Goal: Transaction & Acquisition: Purchase product/service

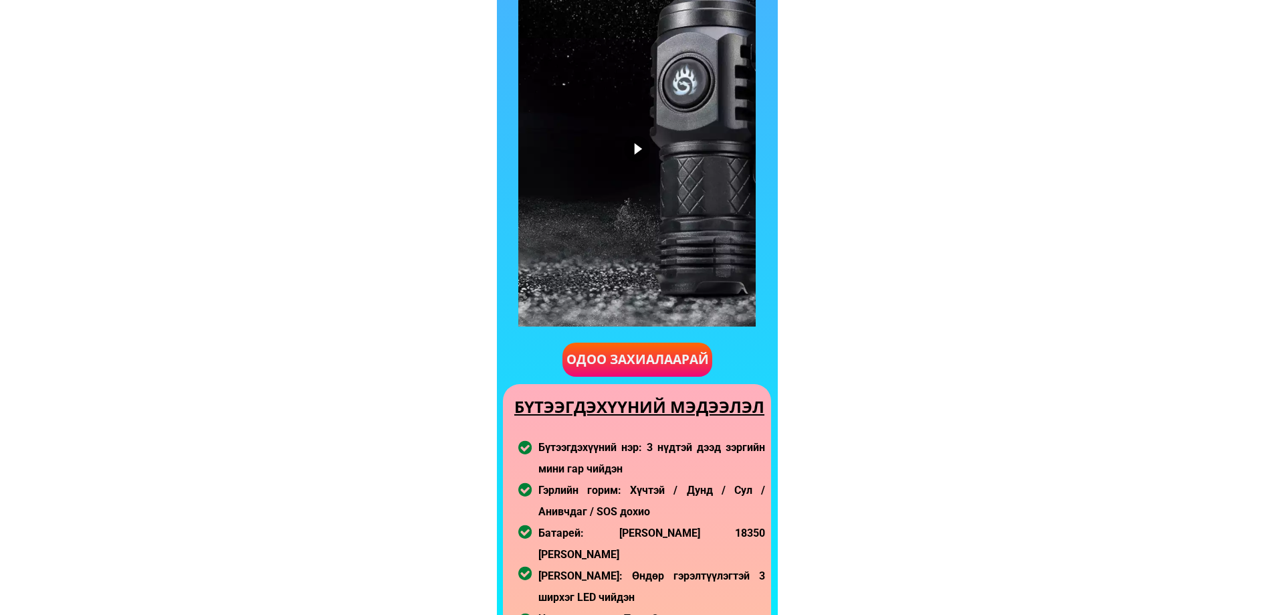
scroll to position [803, 0]
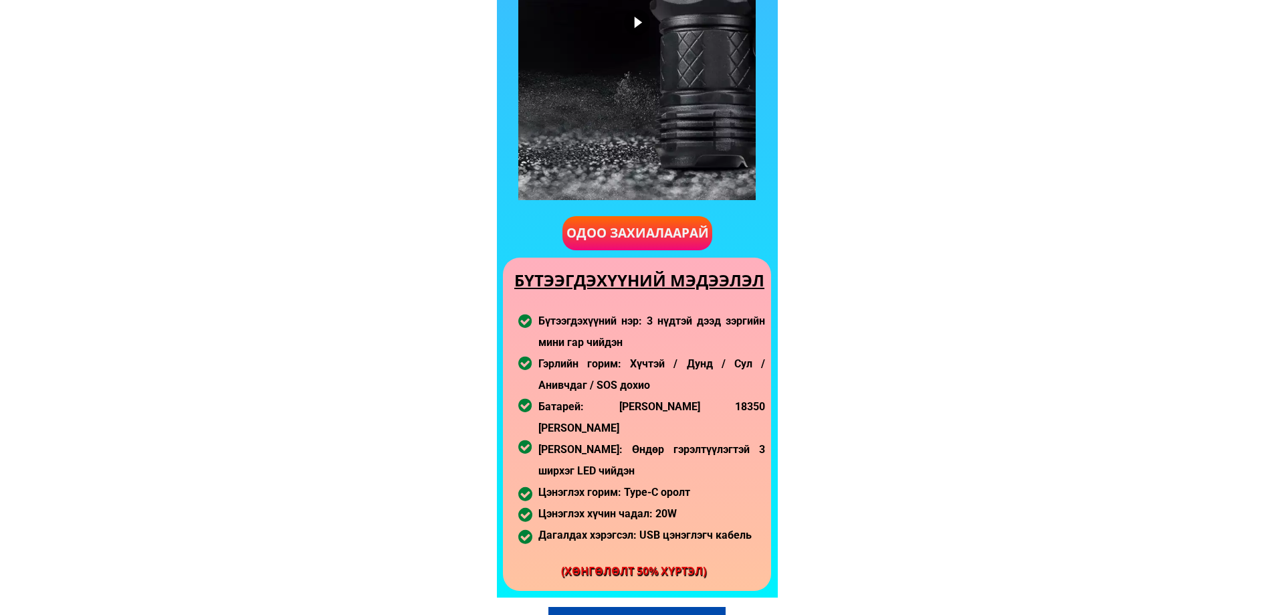
drag, startPoint x: 1141, startPoint y: 2, endPoint x: 976, endPoint y: 258, distance: 304.9
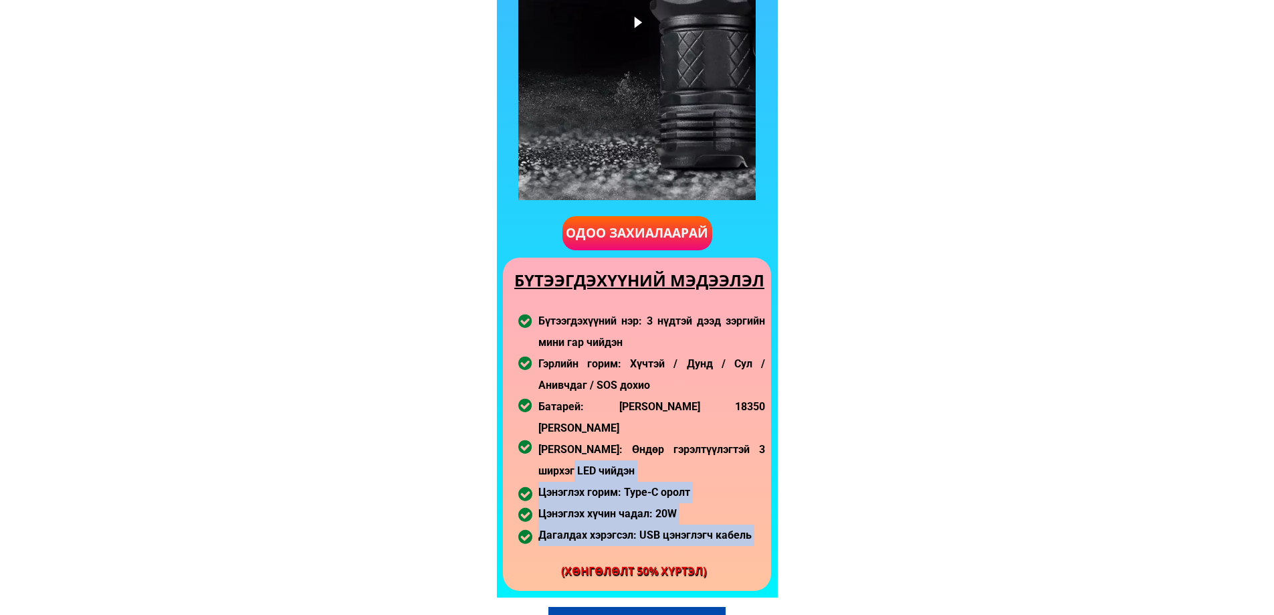
drag, startPoint x: 531, startPoint y: 329, endPoint x: 611, endPoint y: 436, distance: 133.3
click at [593, 448] on div "3 нүдтэй мини гэрлийн бүтээгдэхүүний видео Одоо захиалаарай БҮТЭЭГДЭХҮҮНИЙ МЭДЭ…" at bounding box center [637, 172] width 281 height 852
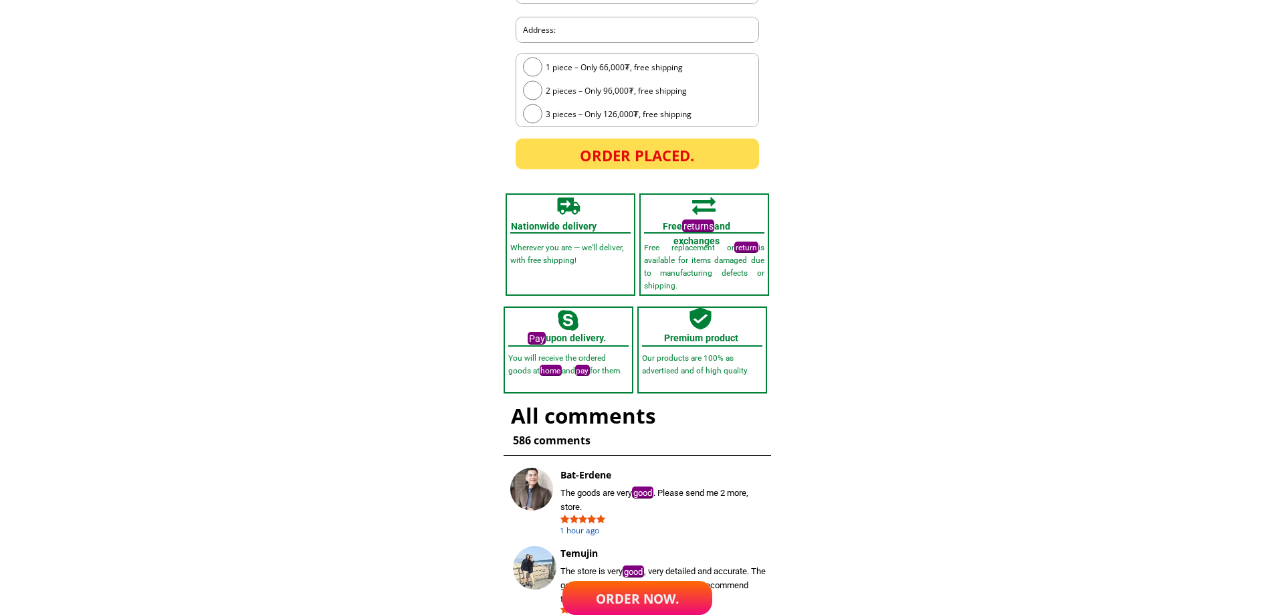
scroll to position [3850, 0]
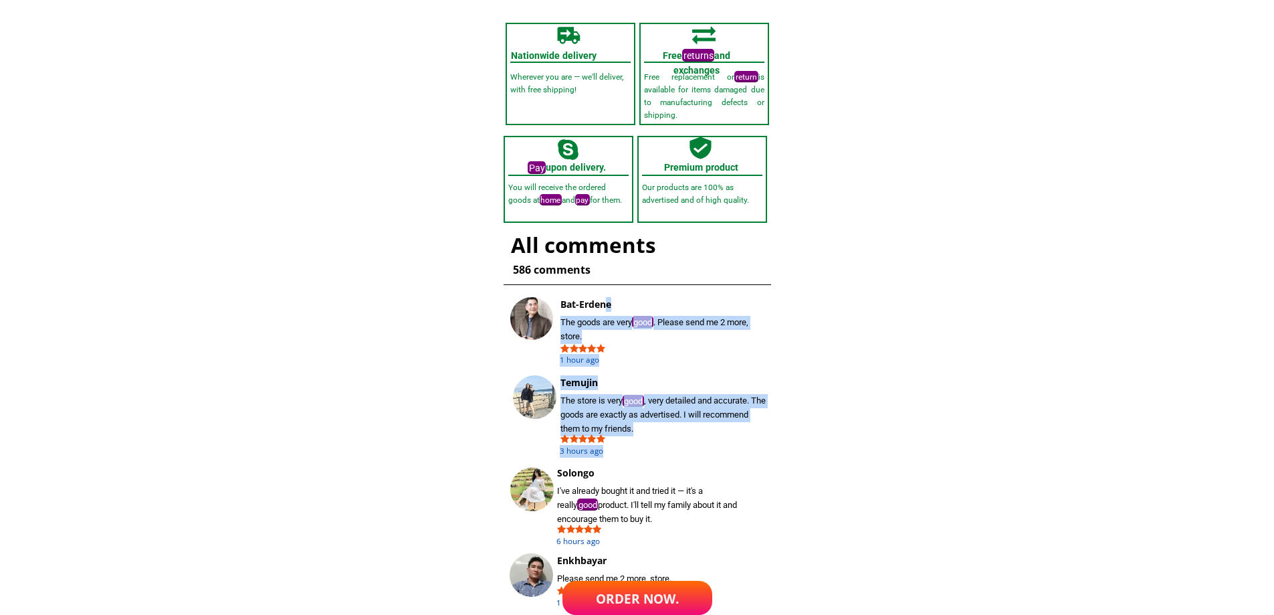
drag, startPoint x: 607, startPoint y: 298, endPoint x: 927, endPoint y: 464, distance: 360.9
click at [750, 538] on div "Nationwide delivery Wherever you are — we'll deliver, with free shipping! Free …" at bounding box center [637, 314] width 281 height 599
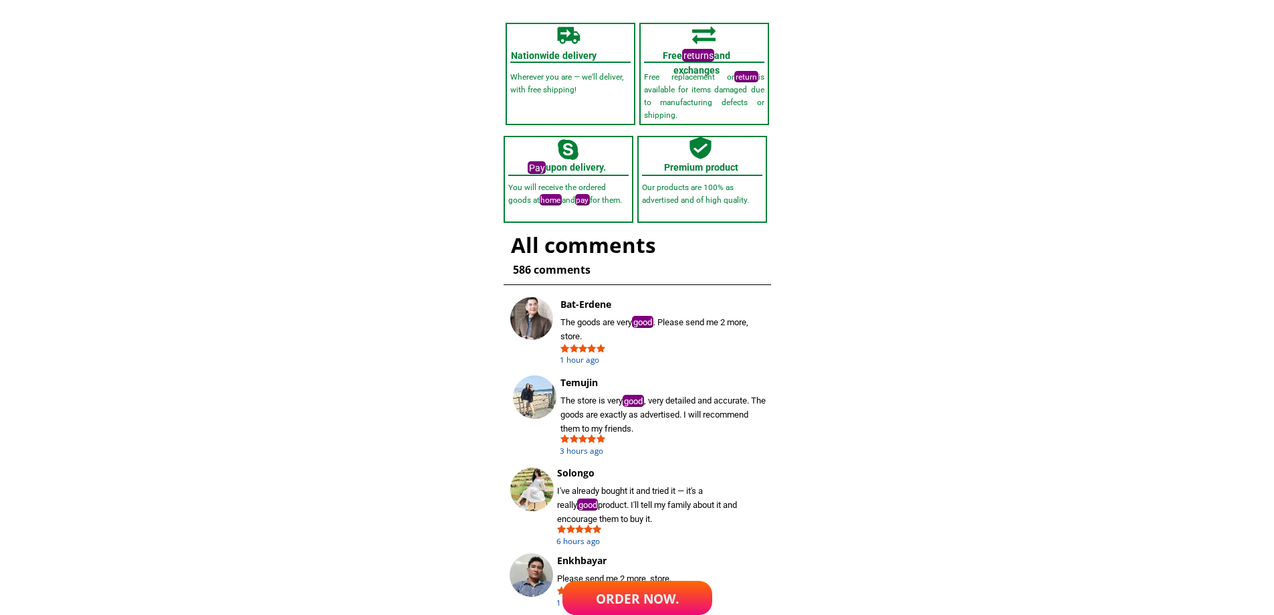
click at [639, 592] on font "Order now." at bounding box center [637, 598] width 83 height 17
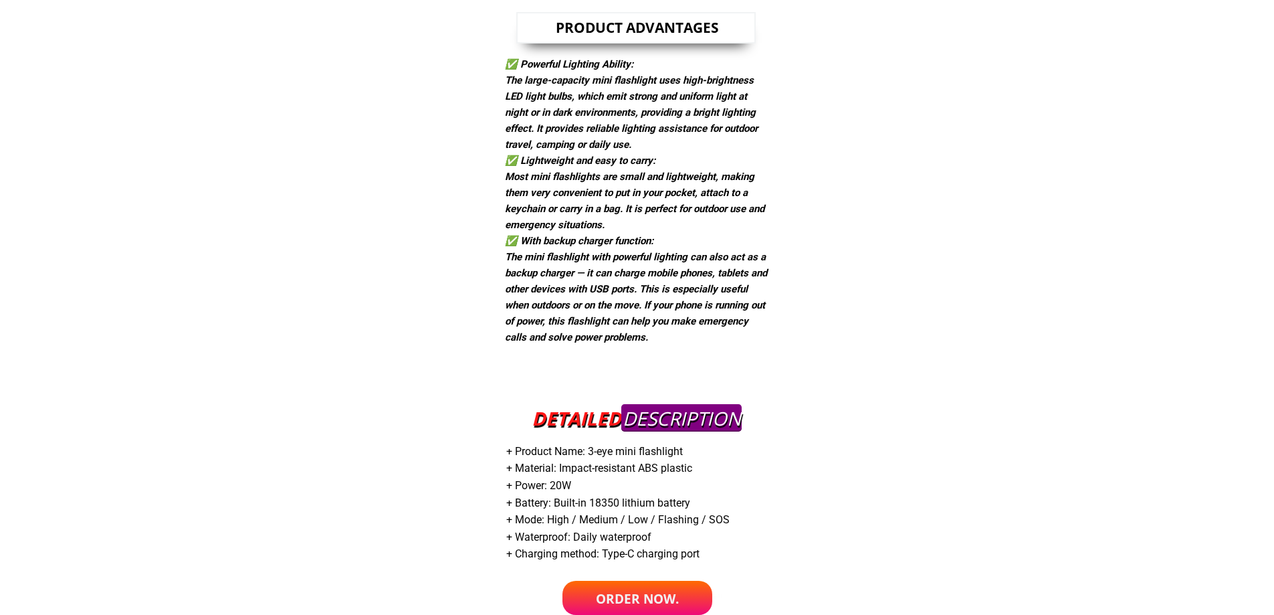
scroll to position [2079, 0]
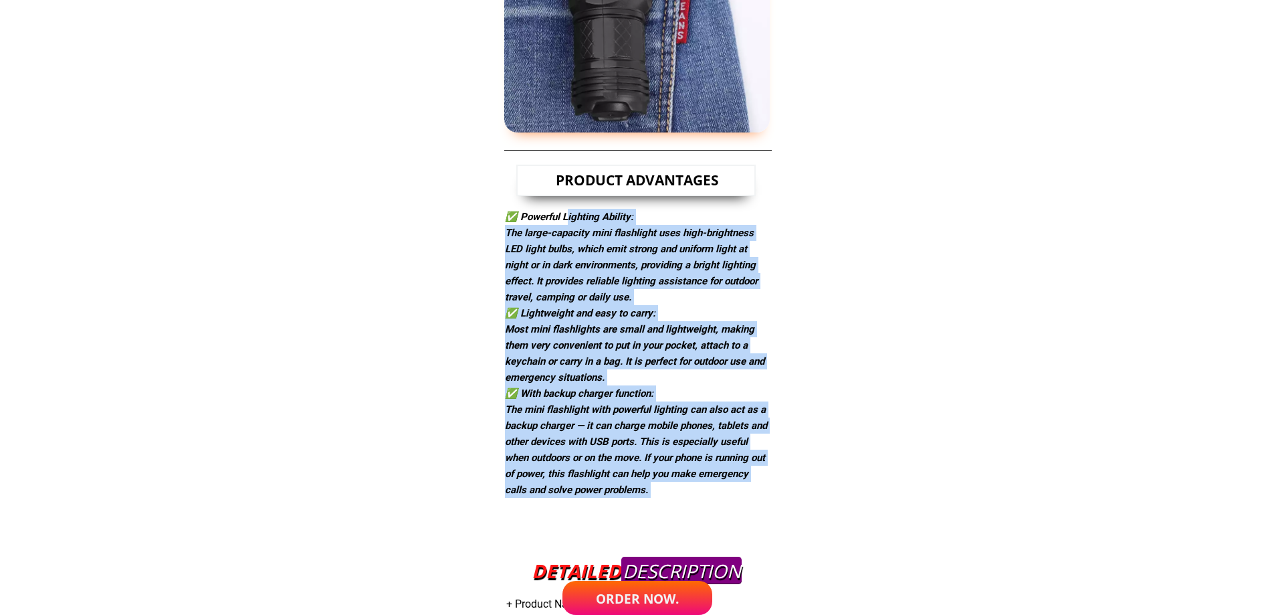
drag, startPoint x: 571, startPoint y: 266, endPoint x: 983, endPoint y: 608, distance: 535.4
click at [942, 614] on html "3-EYED MINI LIGHT Incentive program For [DATE] Discounted price 34% OFF 100,000…" at bounding box center [637, 105] width 1274 height 4465
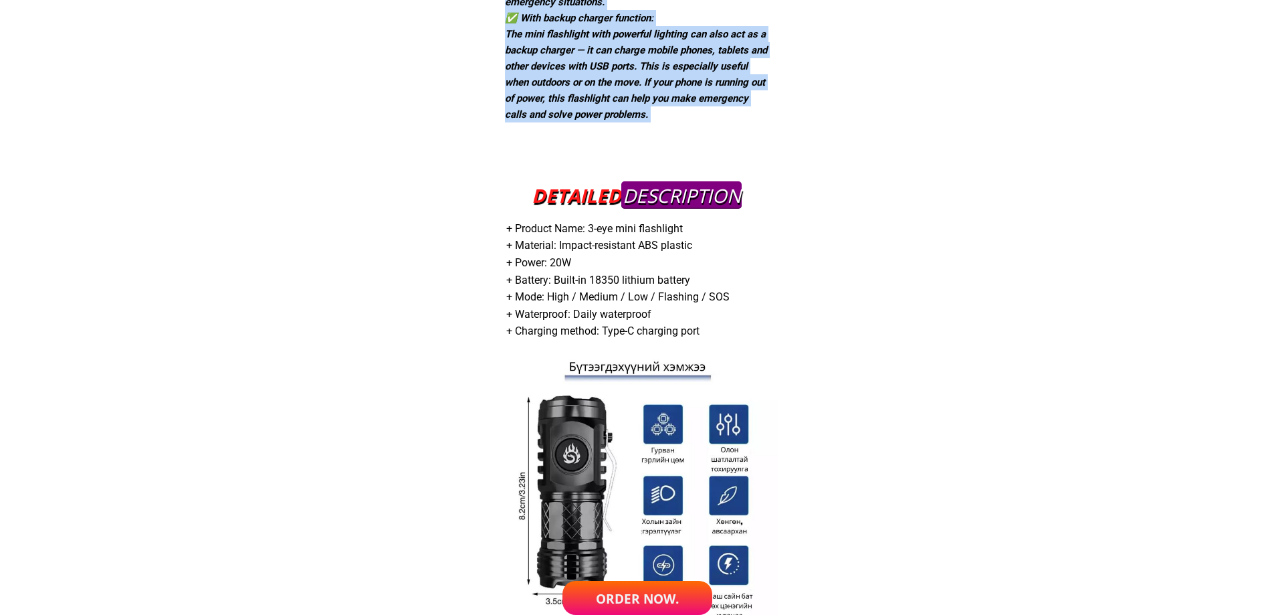
scroll to position [2609, 0]
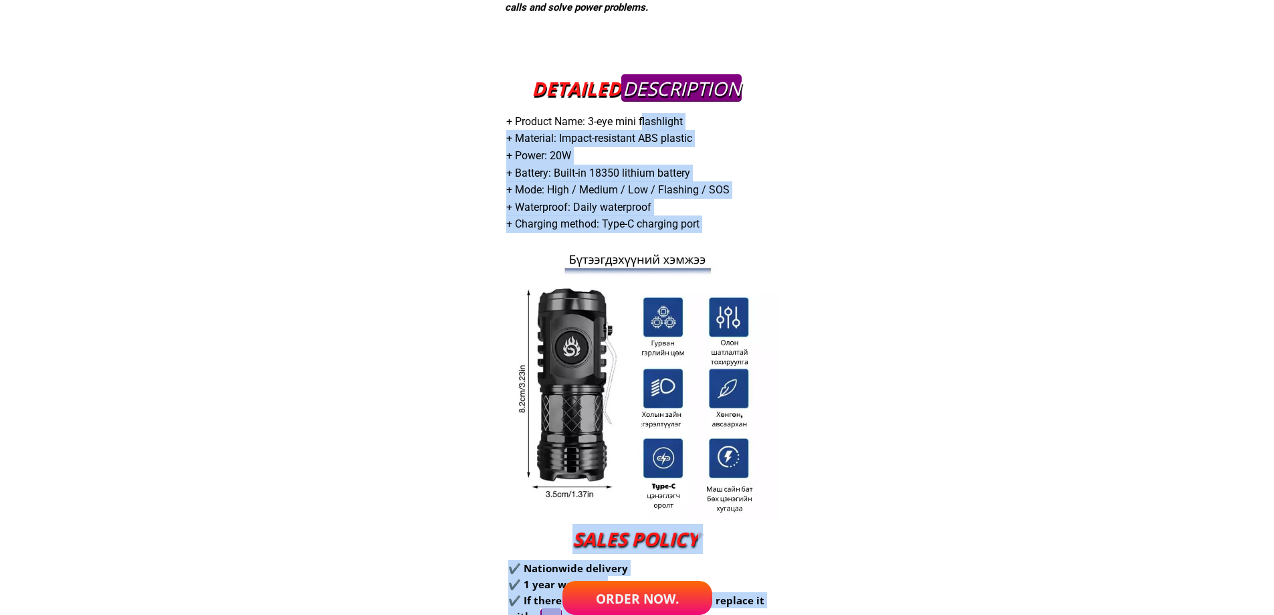
drag, startPoint x: 648, startPoint y: 173, endPoint x: 709, endPoint y: 438, distance: 272.6
click at [693, 444] on div "DETAILED DESCRIPTION + Product Name: 3-eye mini flashlight + Material: Impact-r…" at bounding box center [637, 402] width 281 height 678
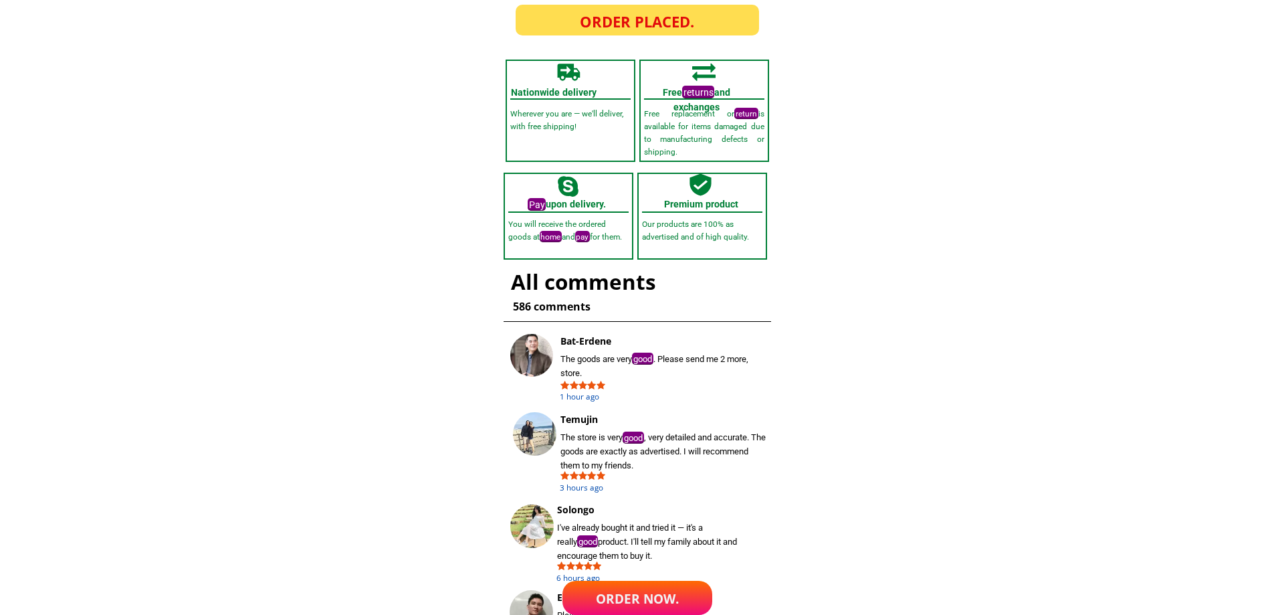
drag, startPoint x: 597, startPoint y: 347, endPoint x: 858, endPoint y: 598, distance: 362.4
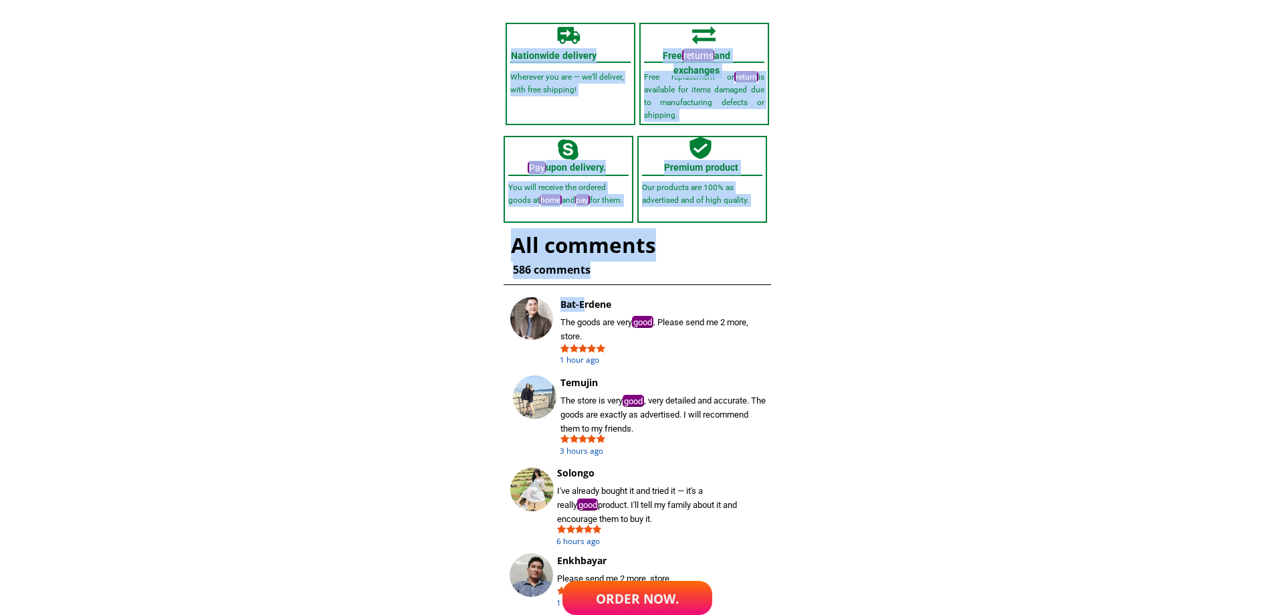
drag, startPoint x: 639, startPoint y: 405, endPoint x: 935, endPoint y: 641, distance: 378.0
drag, startPoint x: 614, startPoint y: 354, endPoint x: 877, endPoint y: 478, distance: 290.6
click at [581, 309] on font "Bat-Erdene" at bounding box center [586, 304] width 51 height 13
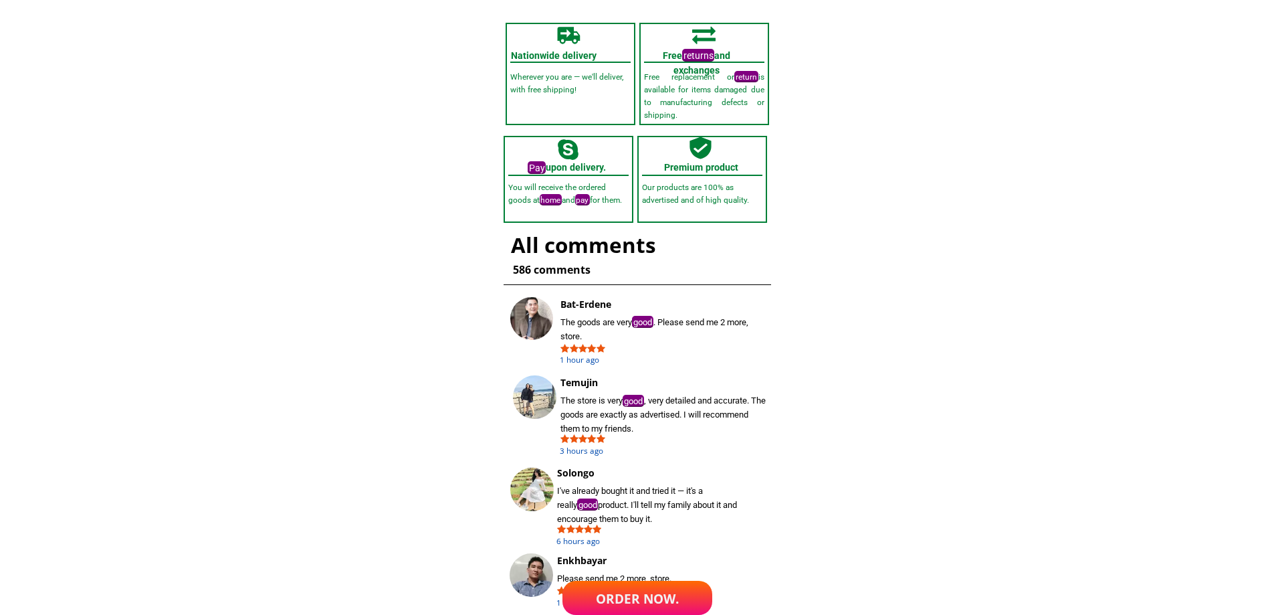
click at [644, 600] on font "Order now." at bounding box center [637, 598] width 83 height 17
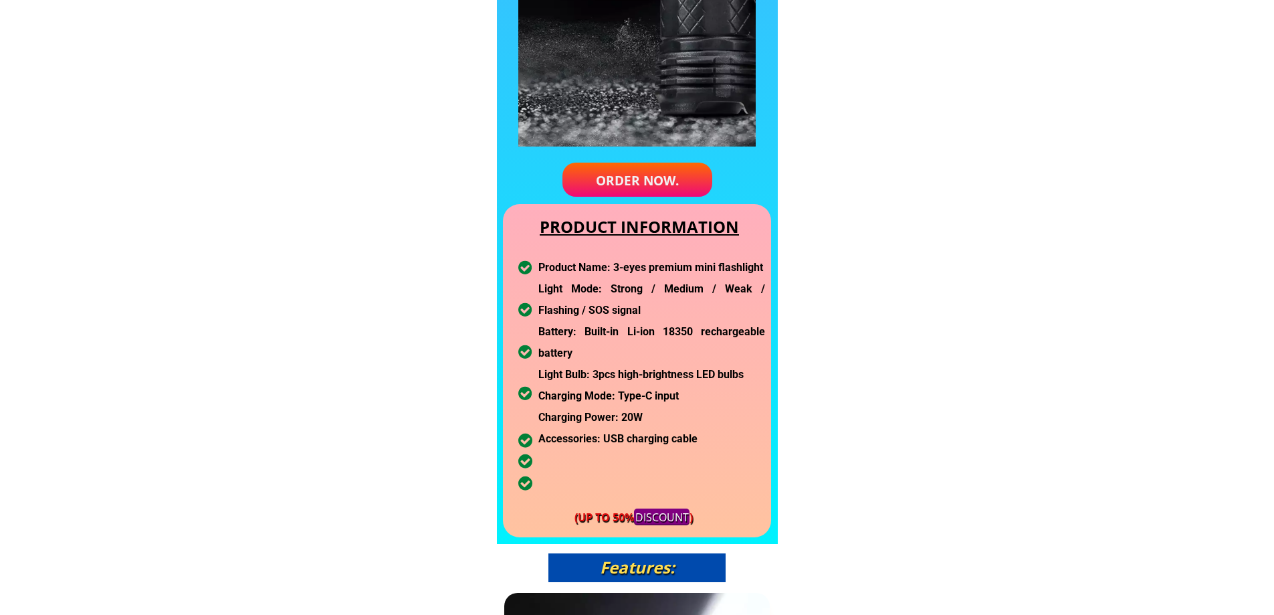
scroll to position [540, 0]
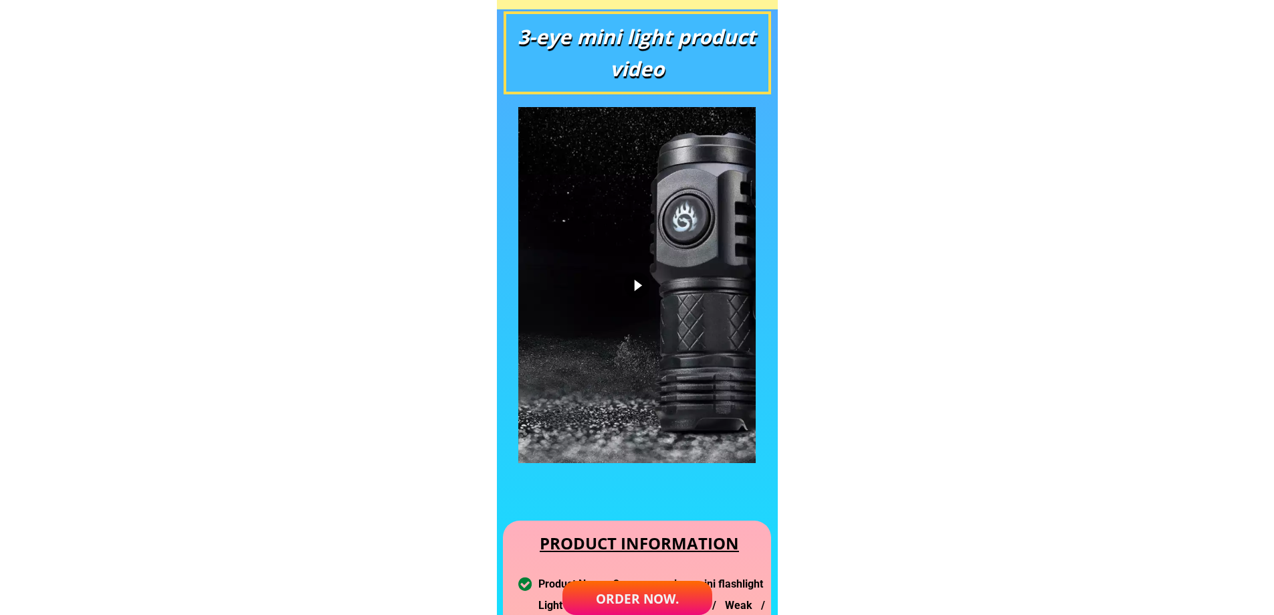
drag, startPoint x: 504, startPoint y: 209, endPoint x: 1095, endPoint y: 316, distance: 601.0
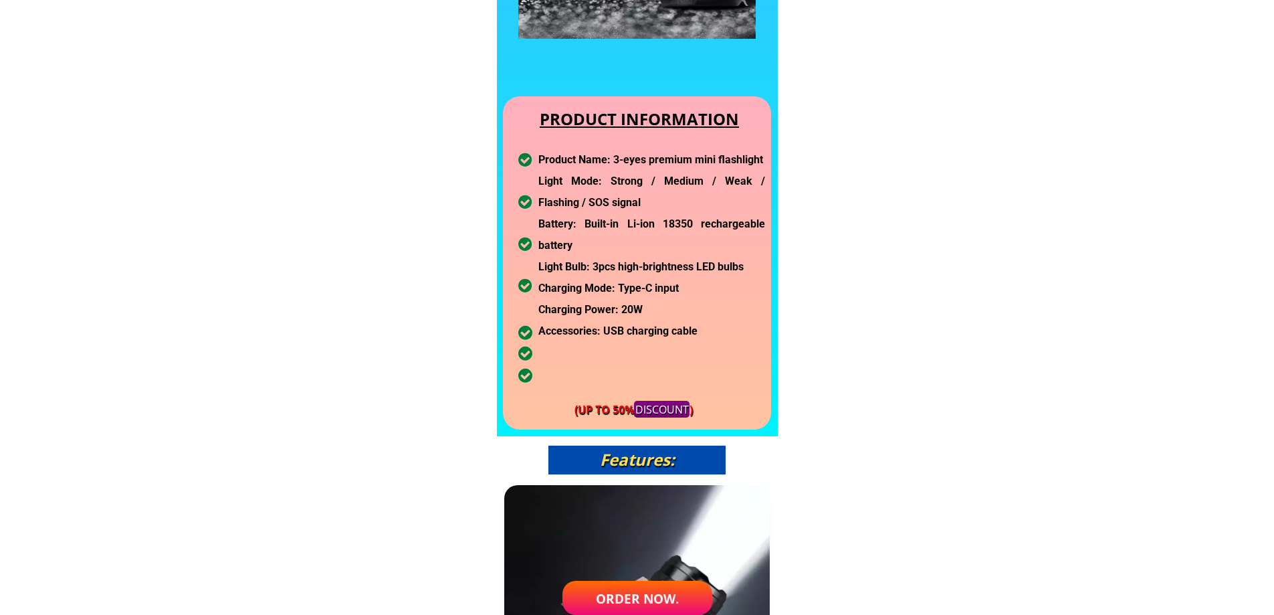
scroll to position [1070, 0]
